Goal: Find specific page/section: Find specific page/section

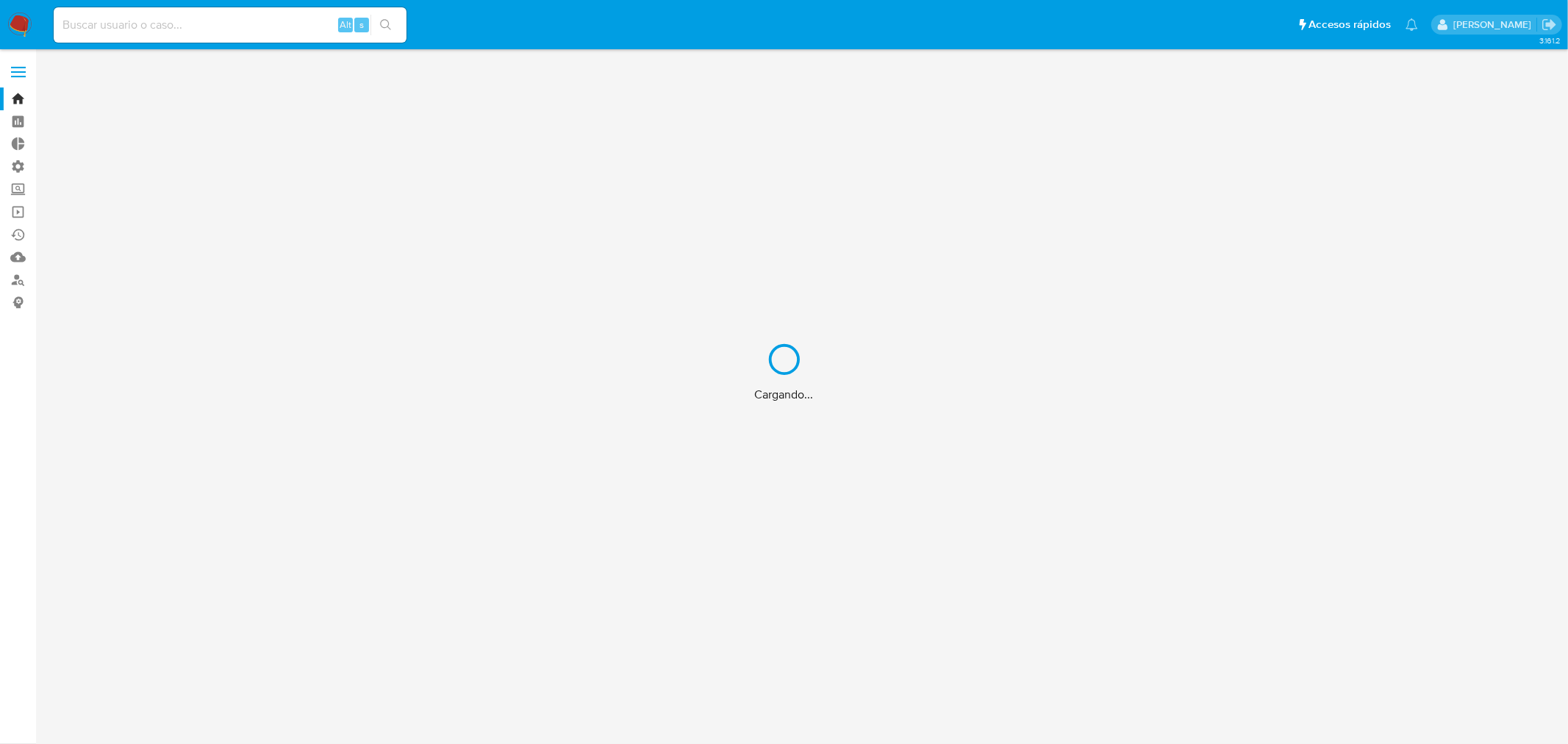
click at [20, 193] on div "Cargando..." at bounding box center [784, 372] width 1568 height 744
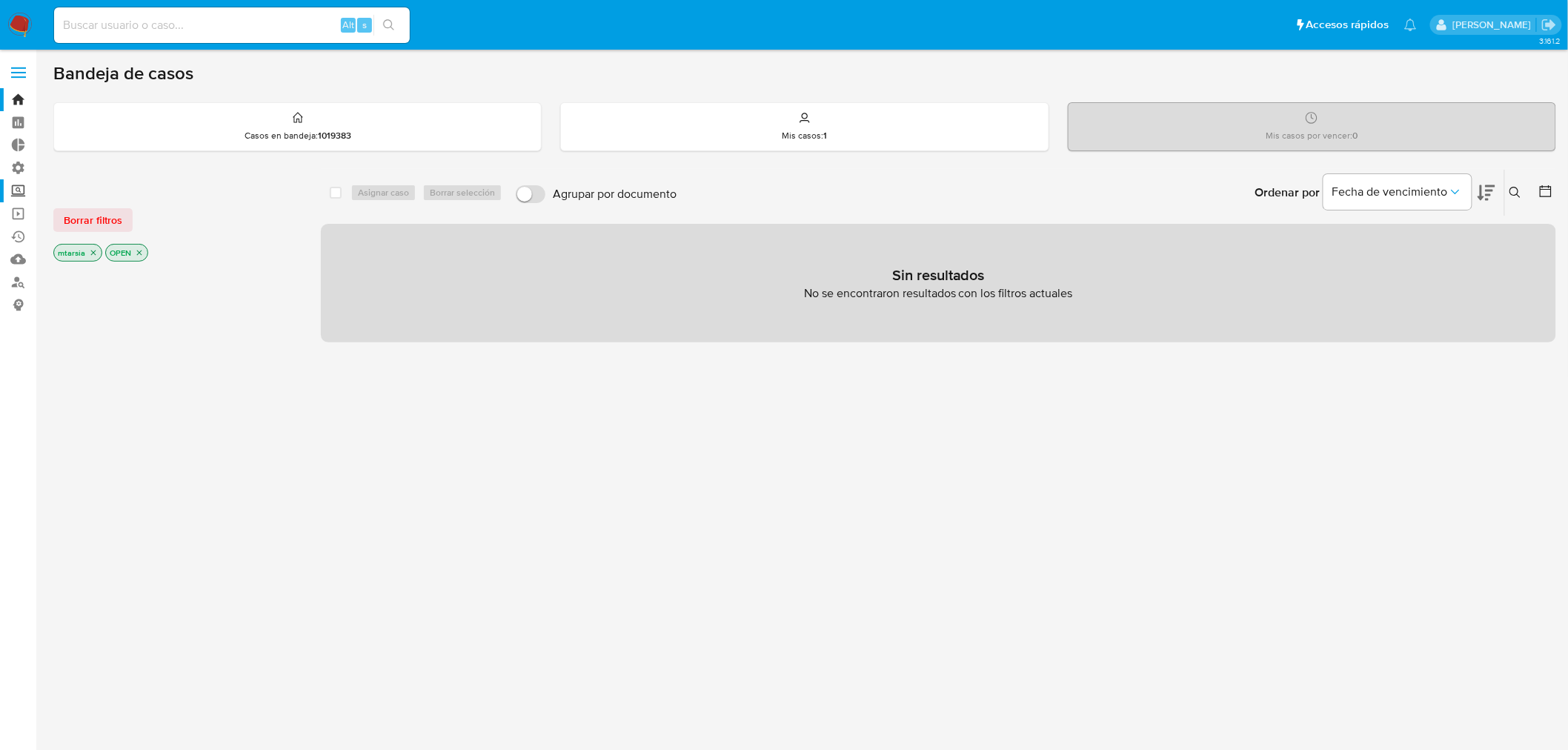
click at [23, 195] on label "Screening" at bounding box center [88, 191] width 176 height 23
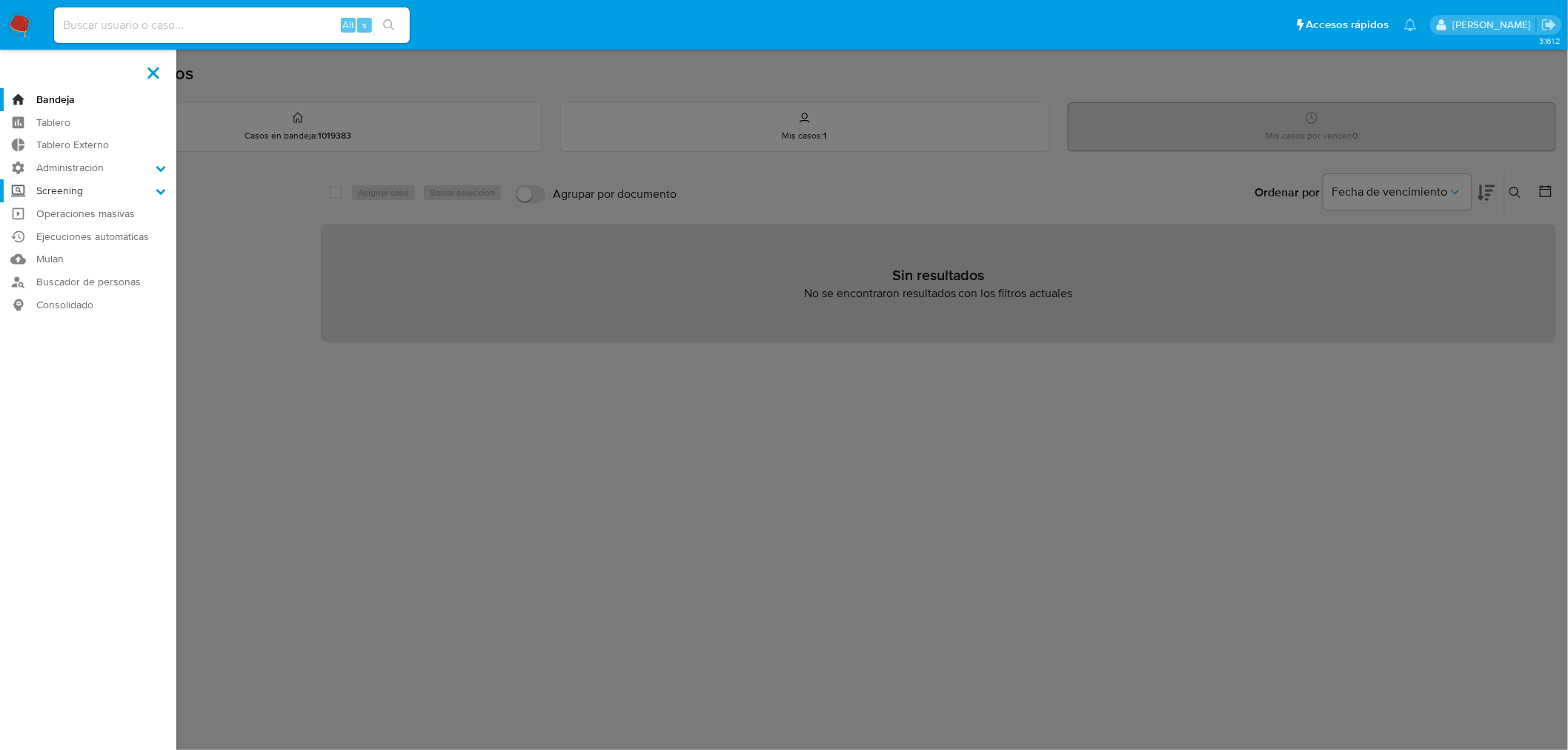
click at [0, 0] on input "Screening" at bounding box center [0, 0] width 0 height 0
click at [31, 203] on link "Administrador de Listas" at bounding box center [88, 212] width 176 height 19
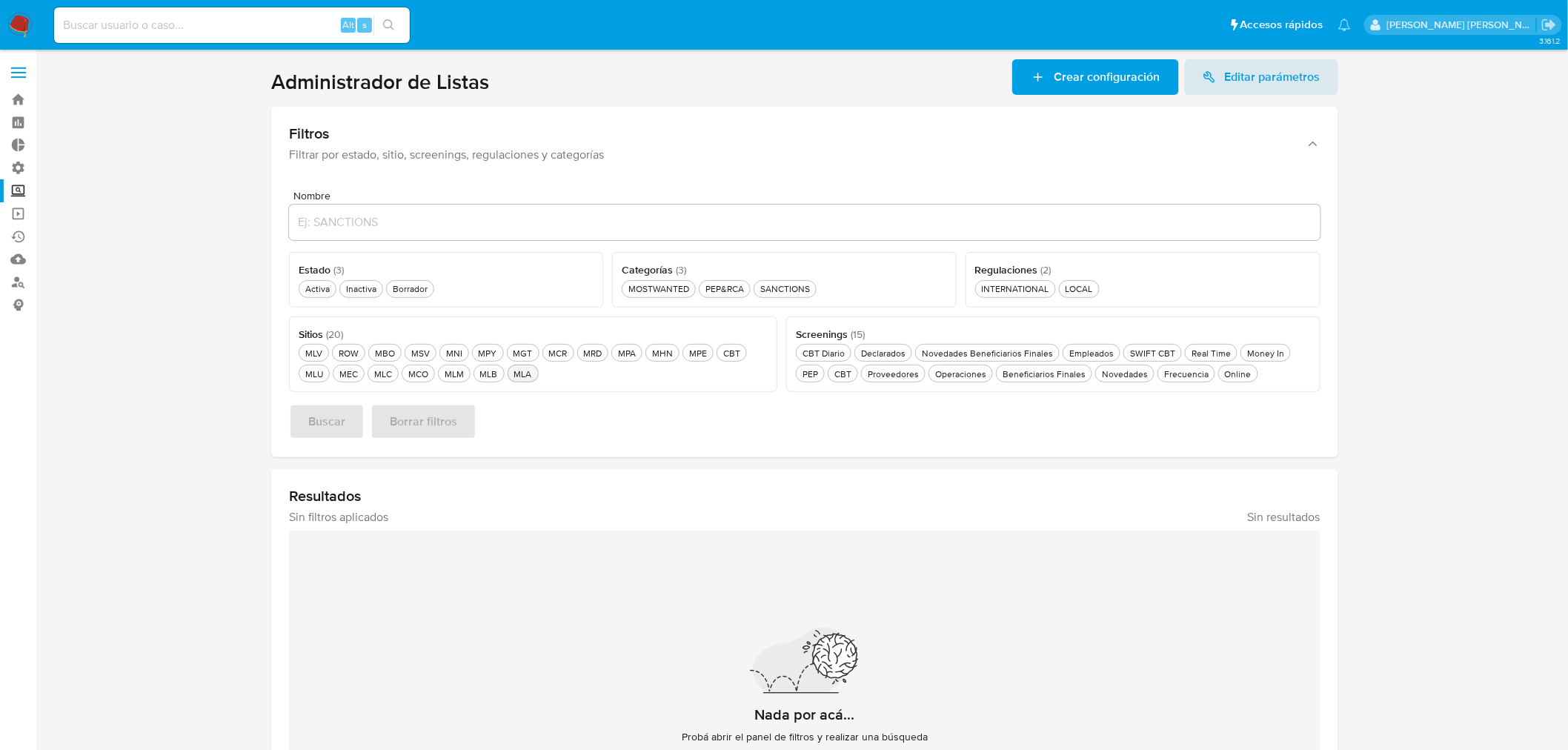
click at [512, 374] on div "MLA MLA" at bounding box center [523, 374] width 23 height 12
click at [327, 288] on div "Activa Activa" at bounding box center [317, 289] width 30 height 12
click at [1222, 371] on div "Online Online" at bounding box center [1238, 374] width 33 height 12
click at [313, 429] on span "Buscar" at bounding box center [326, 422] width 37 height 33
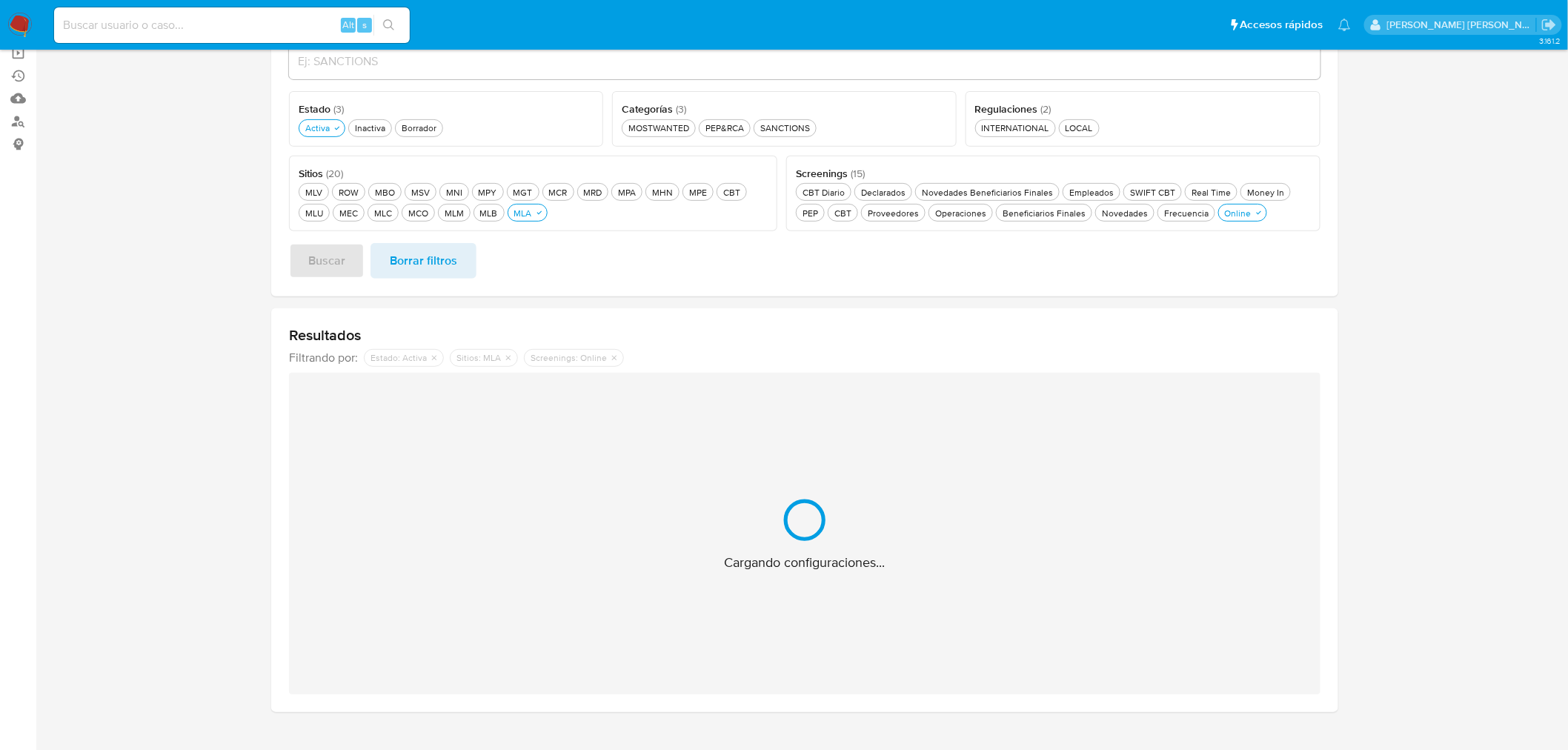
scroll to position [165, 0]
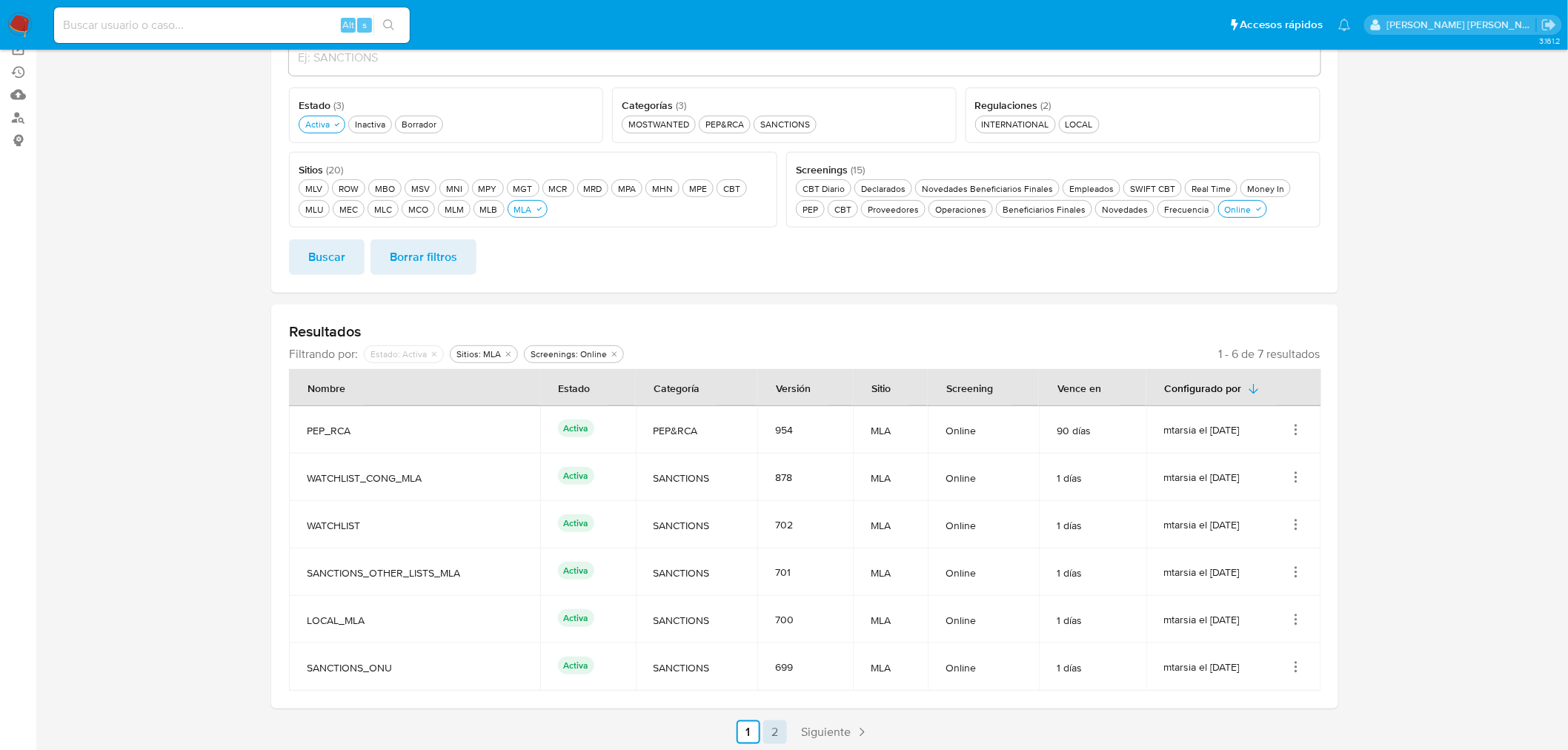
click at [775, 733] on link "2" at bounding box center [775, 732] width 23 height 23
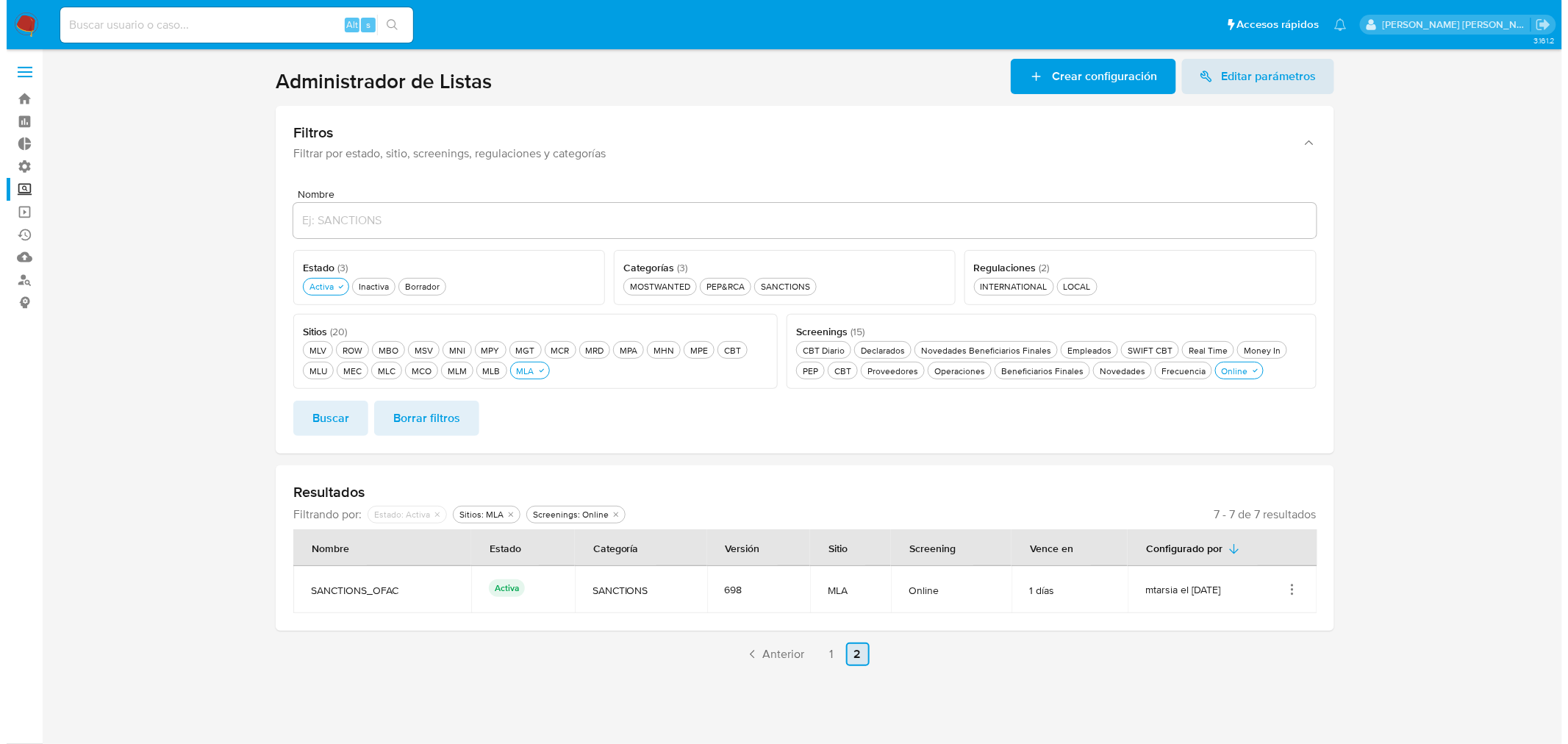
scroll to position [0, 0]
drag, startPoint x: 307, startPoint y: 591, endPoint x: 394, endPoint y: 594, distance: 87.1
click at [394, 594] on td "SANCTIONS_OFAC" at bounding box center [383, 590] width 178 height 47
click at [1291, 589] on icon "Acciones" at bounding box center [1292, 590] width 2 height 2
click at [1288, 618] on button "Ver detalles" at bounding box center [1233, 624] width 132 height 39
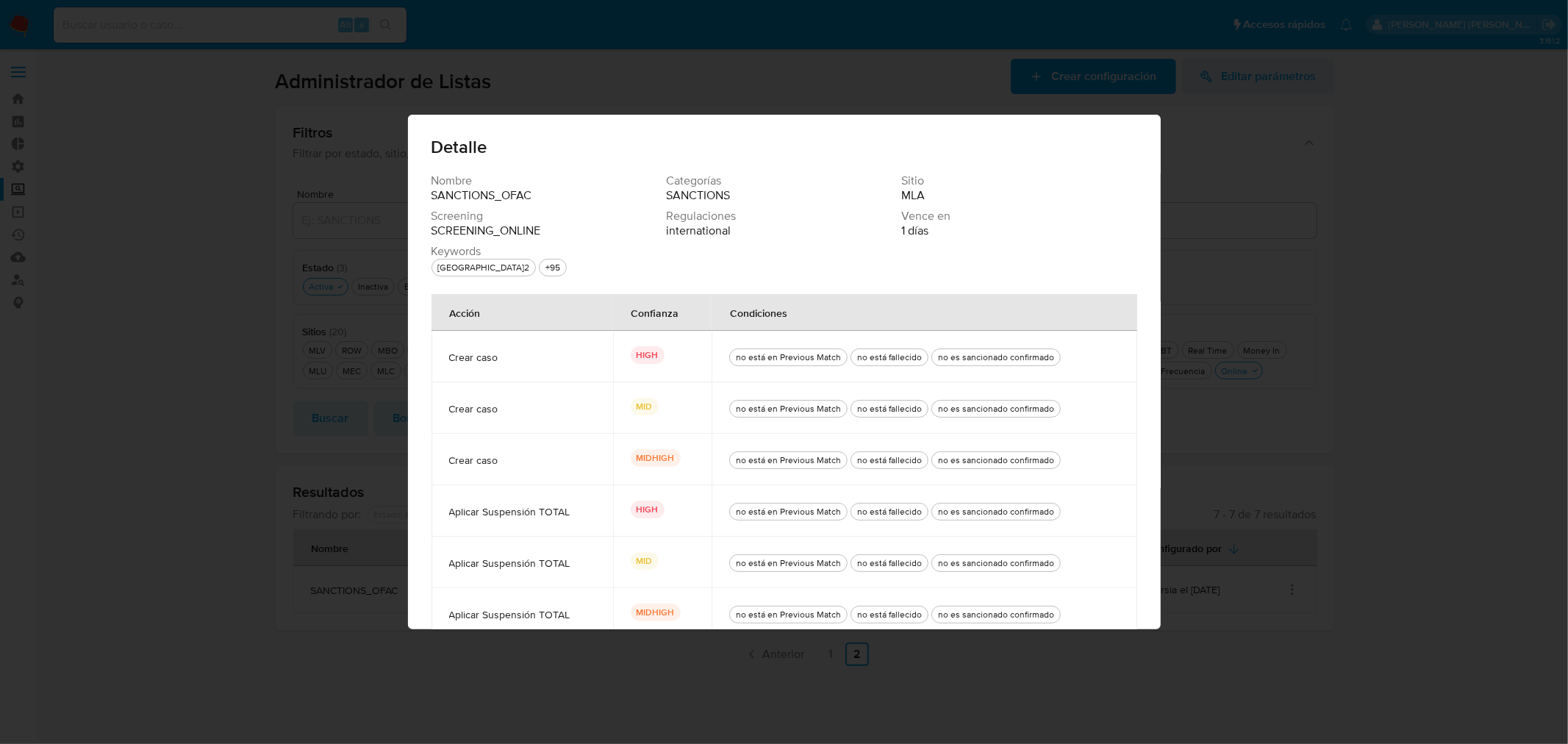
drag, startPoint x: 445, startPoint y: 362, endPoint x: 498, endPoint y: 363, distance: 53.0
click at [496, 363] on span "Crear caso" at bounding box center [522, 357] width 146 height 13
click at [504, 363] on span "Crear caso" at bounding box center [522, 357] width 146 height 13
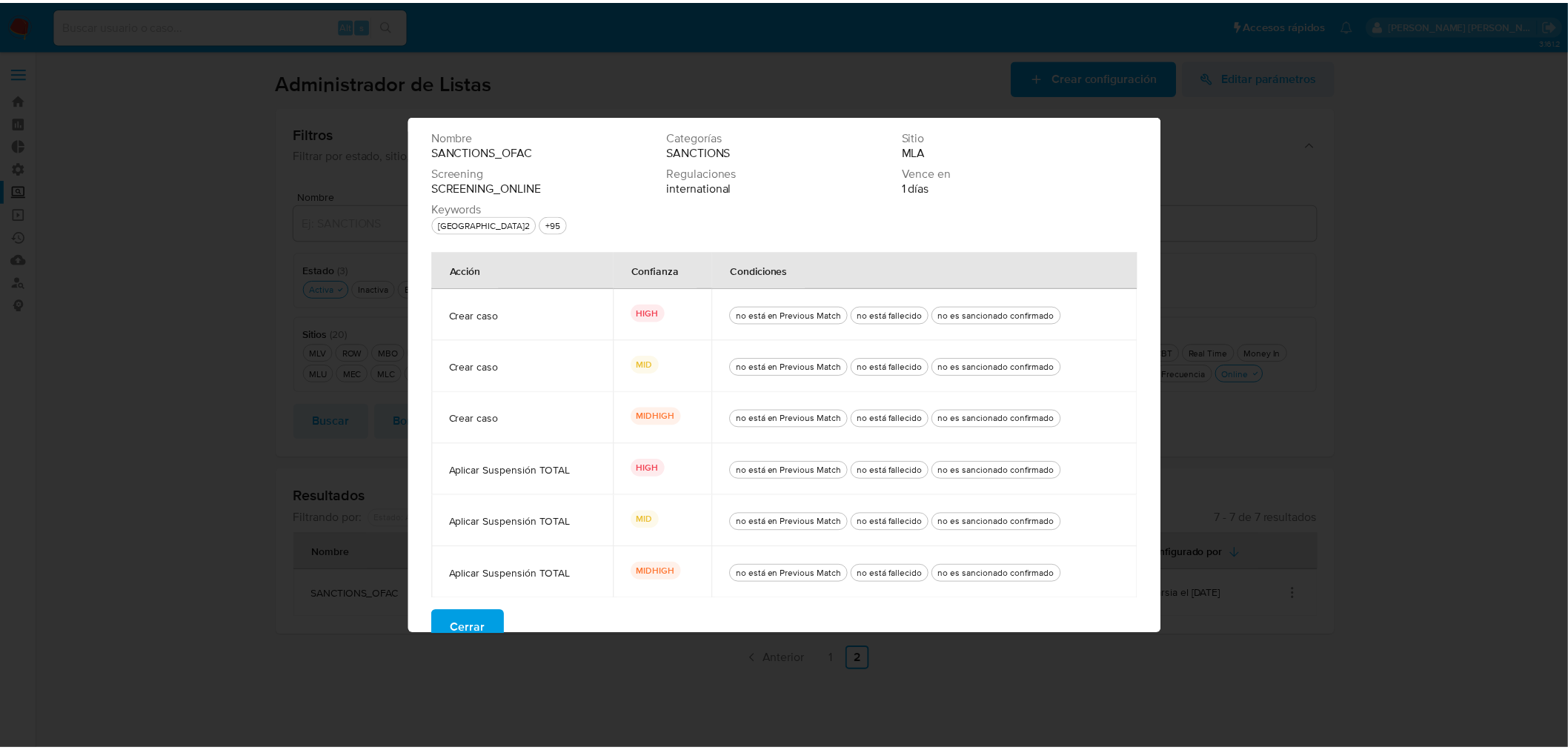
scroll to position [56, 0]
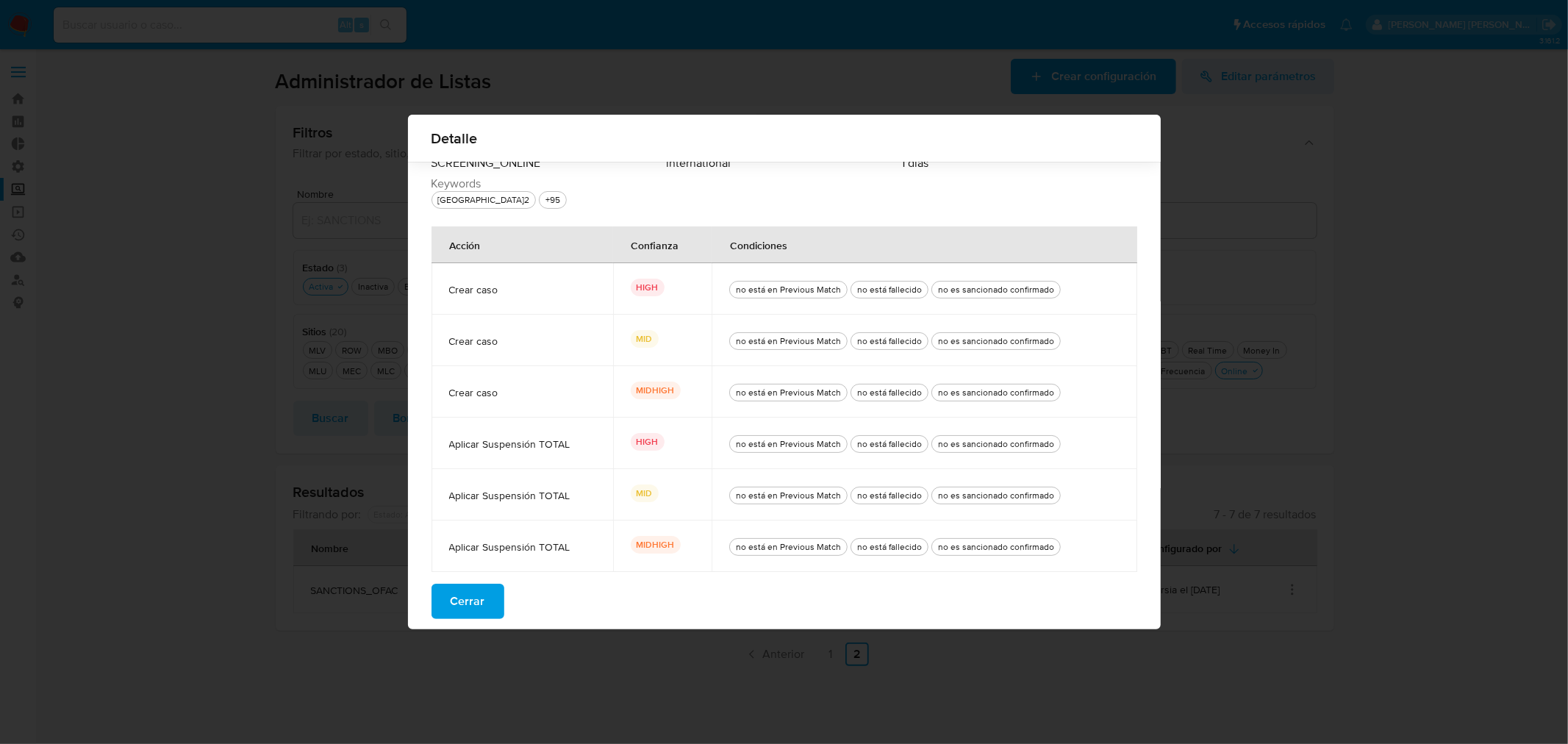
drag, startPoint x: 461, startPoint y: 295, endPoint x: 509, endPoint y: 302, distance: 48.5
click at [509, 302] on td "Crear caso" at bounding box center [522, 289] width 181 height 51
drag, startPoint x: 488, startPoint y: 446, endPoint x: 530, endPoint y: 446, distance: 42.0
click at [530, 446] on span "Aplicar Suspensión TOTAL" at bounding box center [522, 444] width 146 height 13
click at [476, 603] on span "Cerrar" at bounding box center [468, 601] width 35 height 33
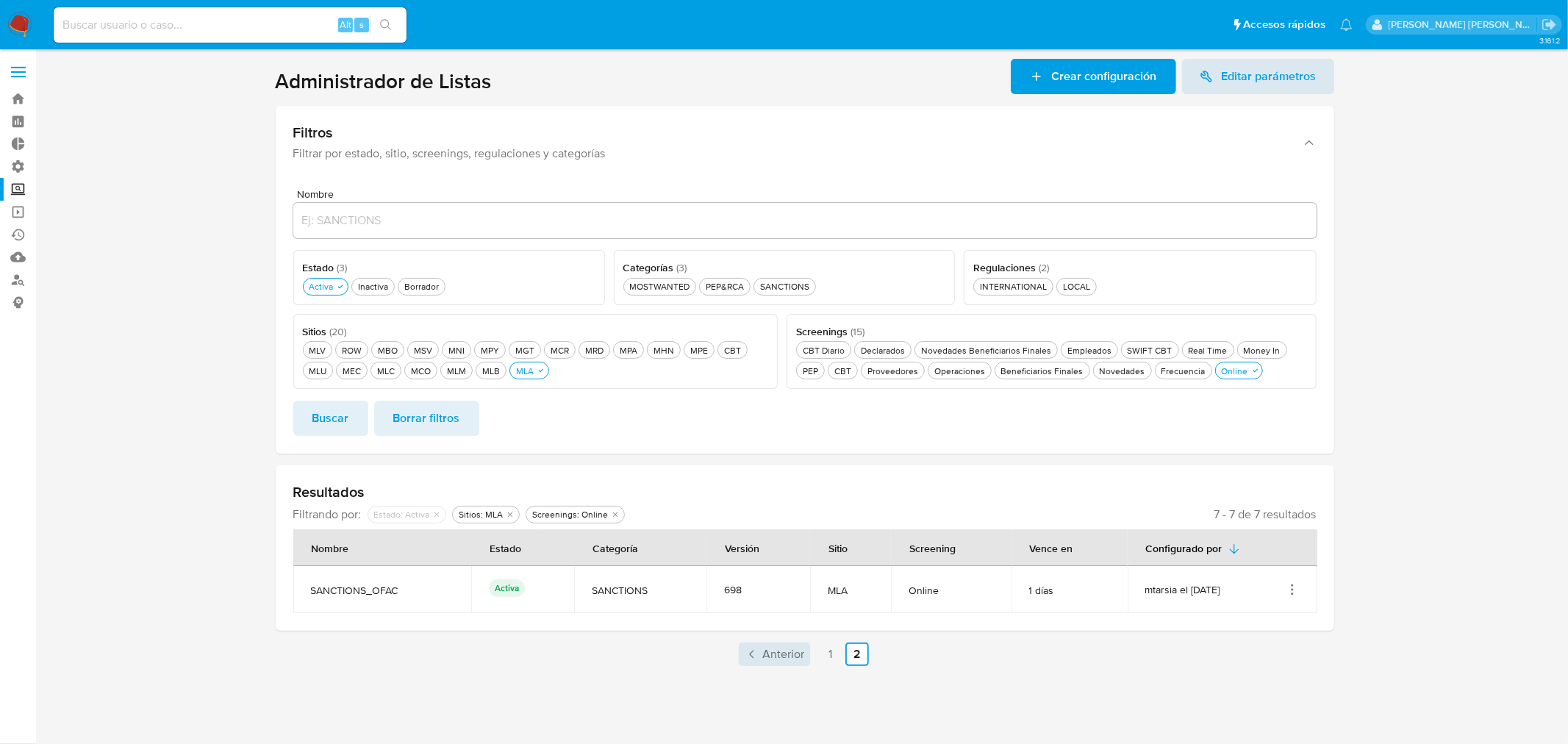
click at [753, 660] on icon "Paginación" at bounding box center [751, 654] width 15 height 15
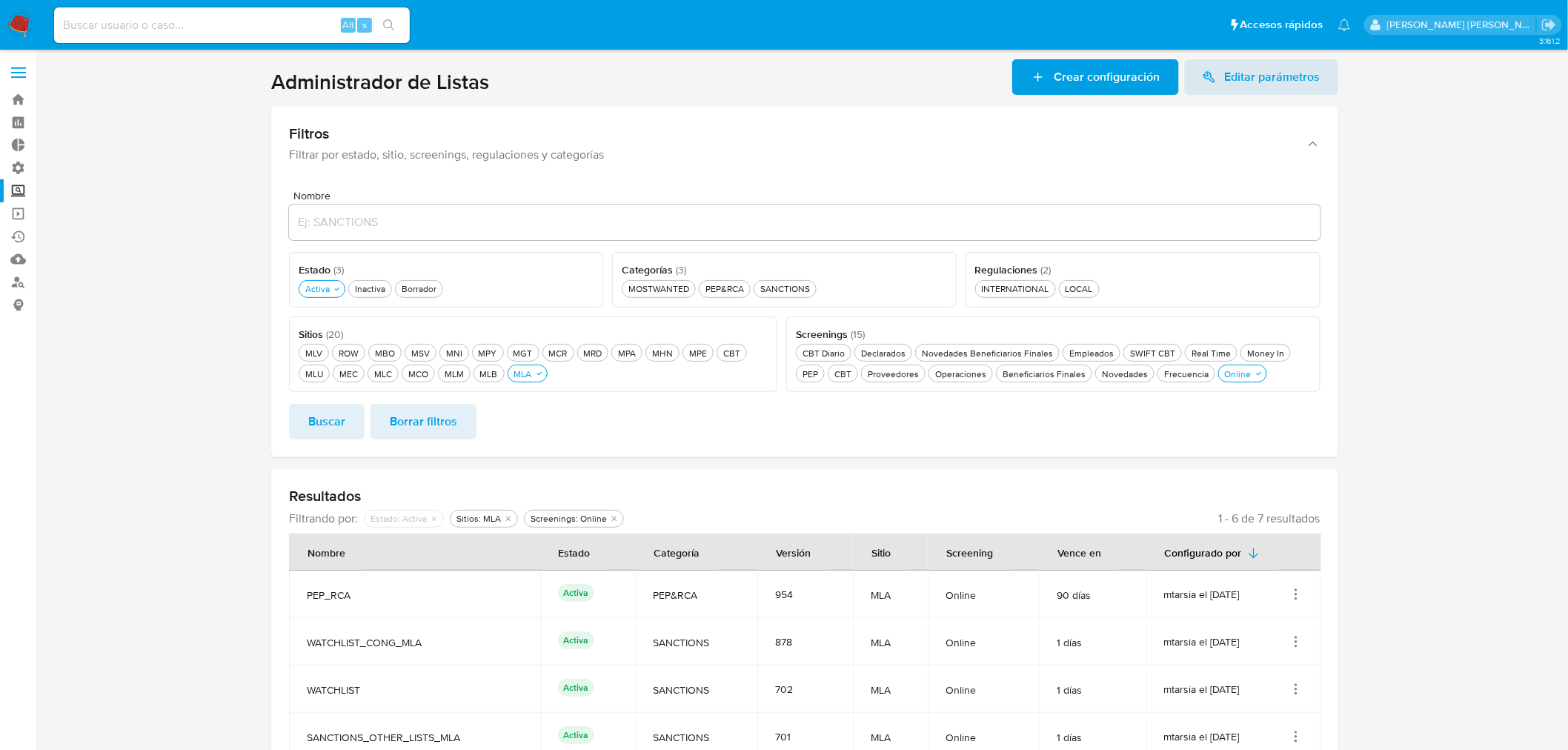
scroll to position [82, 0]
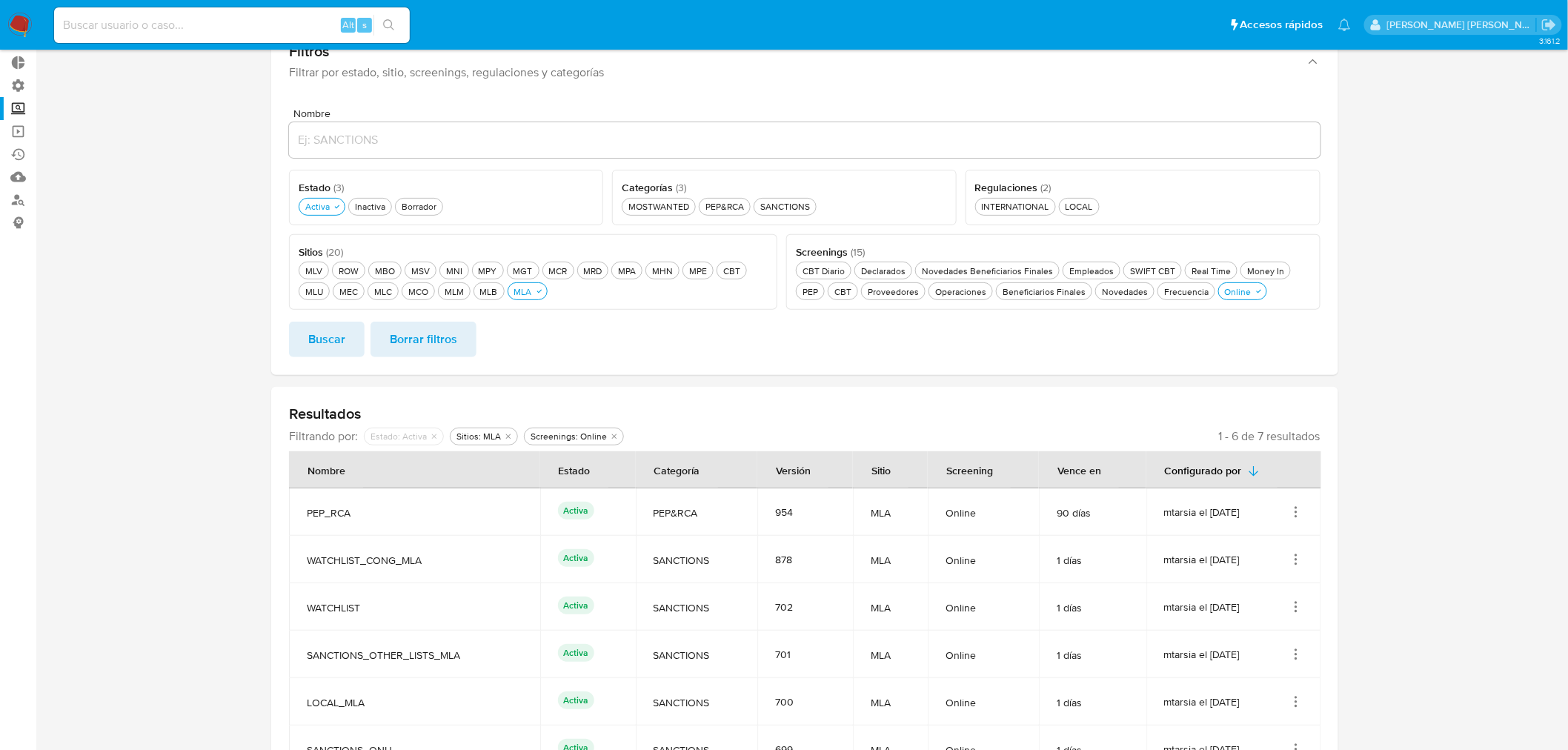
click at [1299, 653] on icon "Acciones" at bounding box center [1295, 655] width 15 height 15
click at [1271, 549] on button "Ver detalles" at bounding box center [1237, 541] width 134 height 39
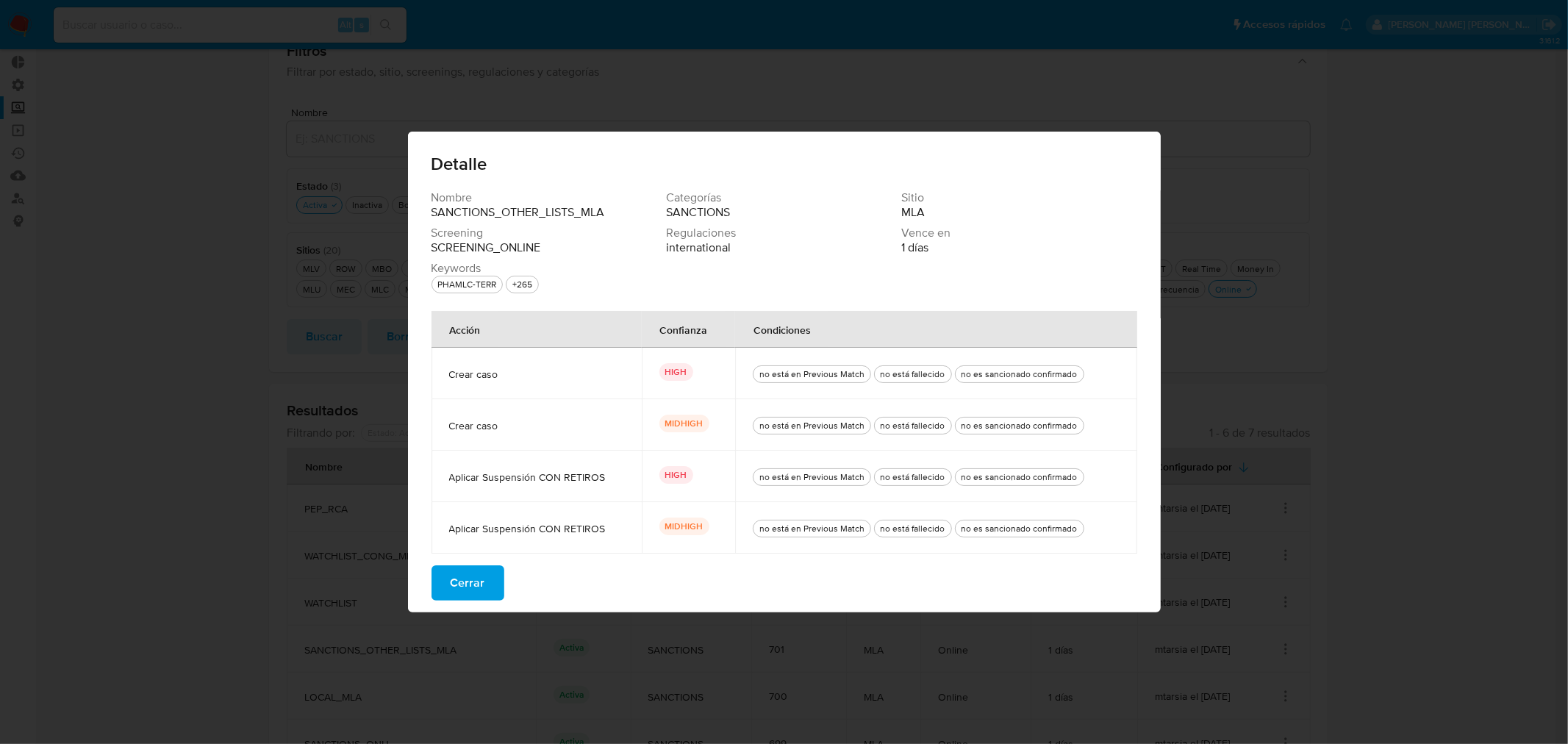
click at [482, 589] on span "Cerrar" at bounding box center [468, 584] width 35 height 33
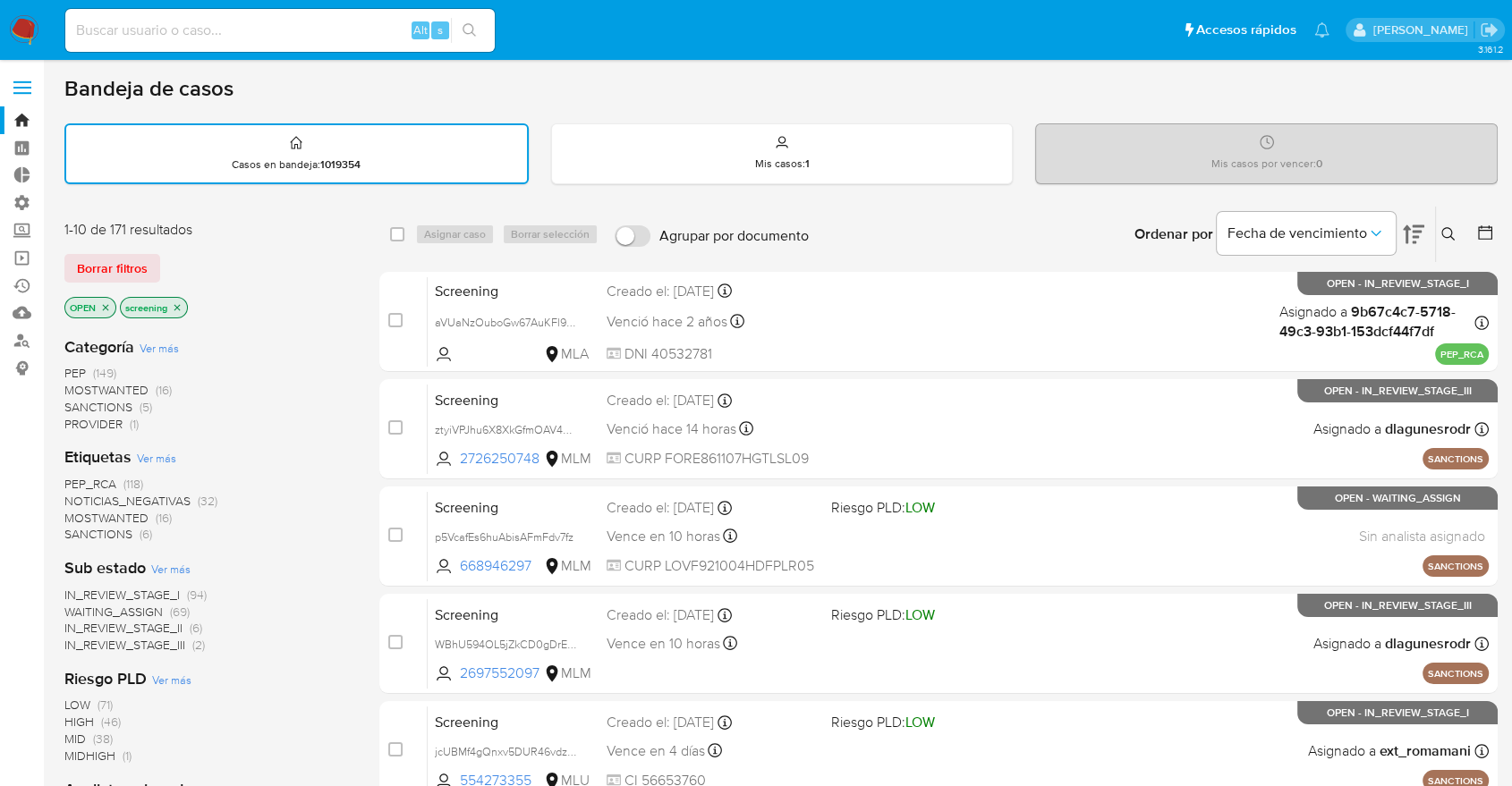
click at [169, 257] on div "Borrar filtros" at bounding box center [207, 269] width 287 height 28
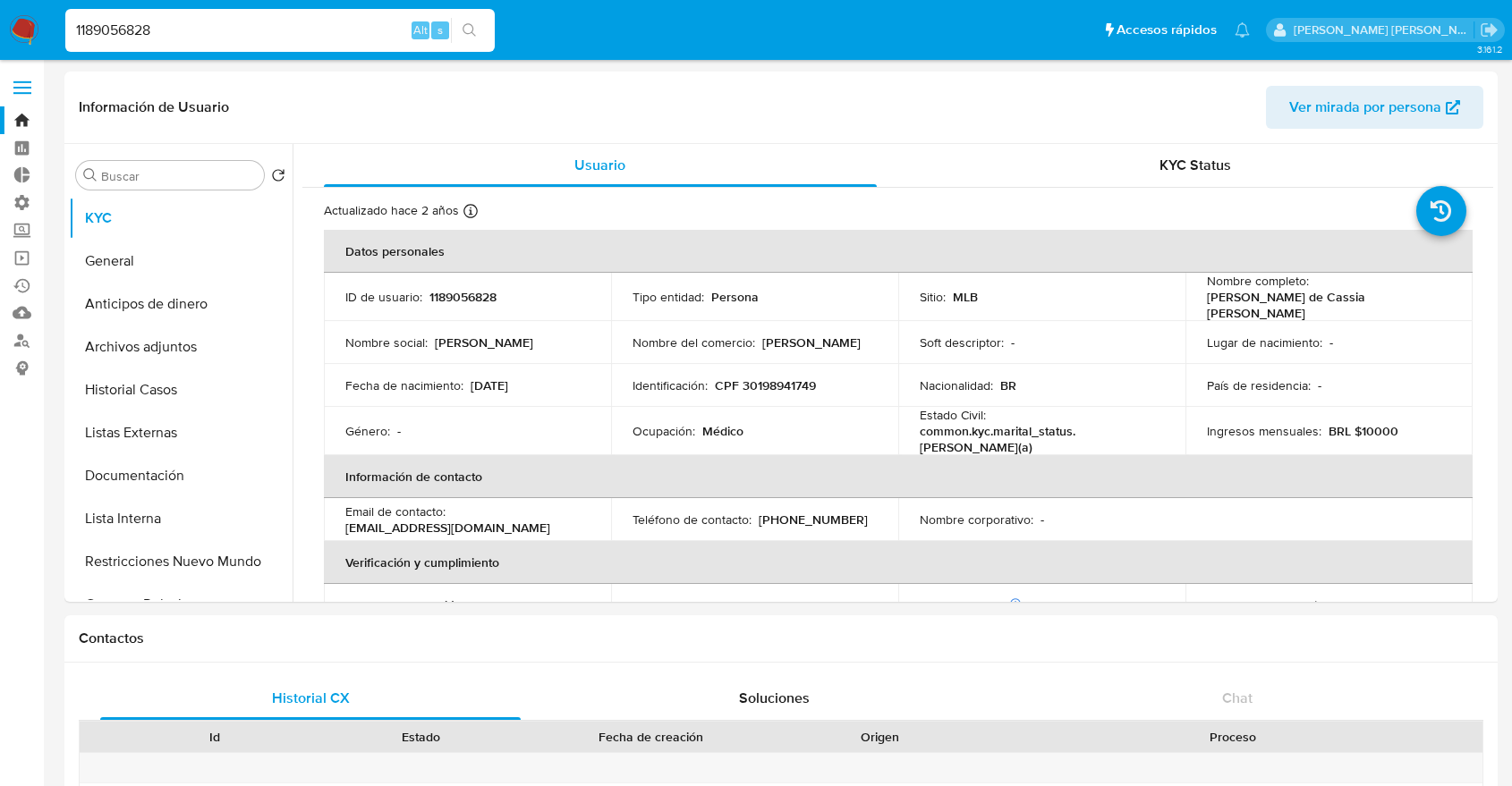
select select "10"
